Goal: Find specific page/section: Find specific page/section

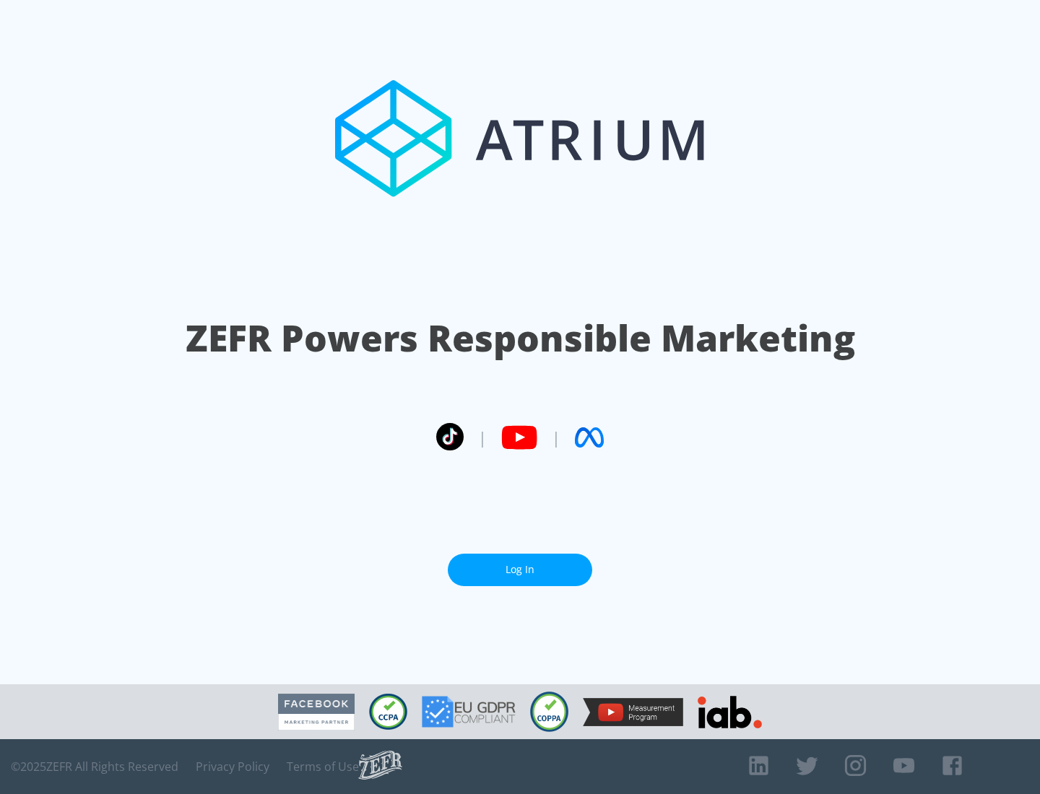
click at [520, 570] on link "Log In" at bounding box center [520, 570] width 144 height 32
